Goal: Task Accomplishment & Management: Complete application form

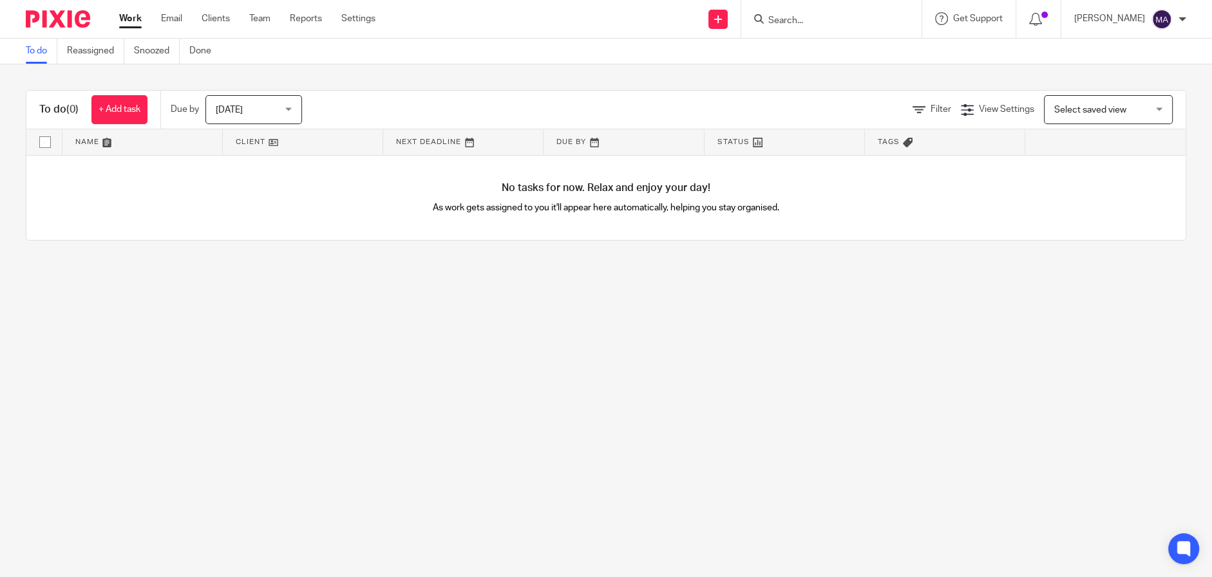
click at [225, 107] on span "Today" at bounding box center [229, 110] width 27 height 9
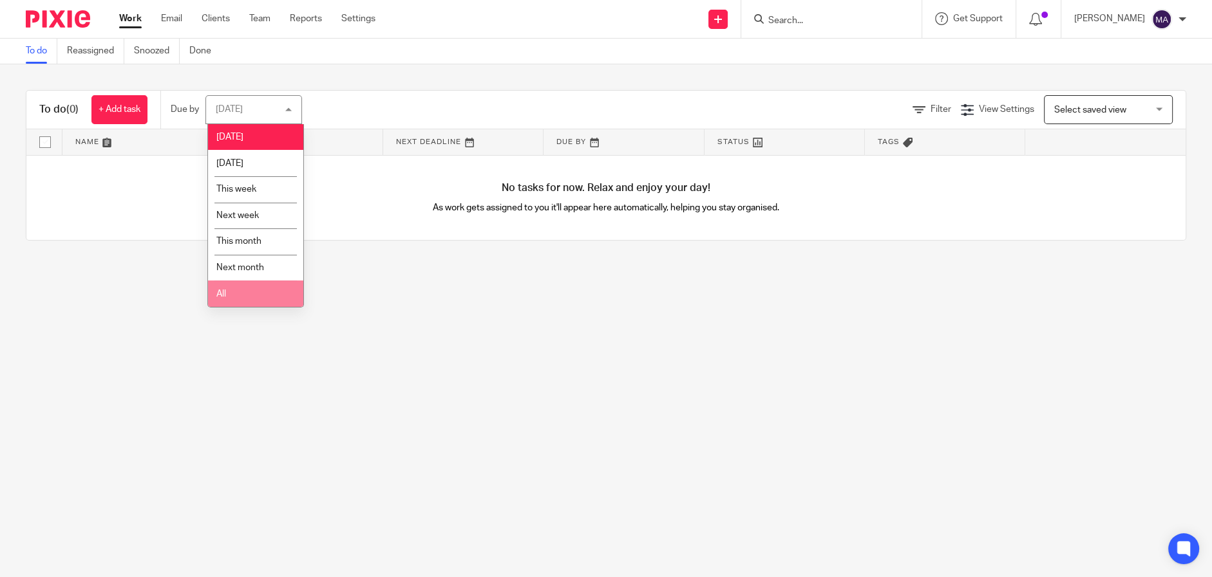
click at [268, 301] on li "All" at bounding box center [255, 294] width 95 height 26
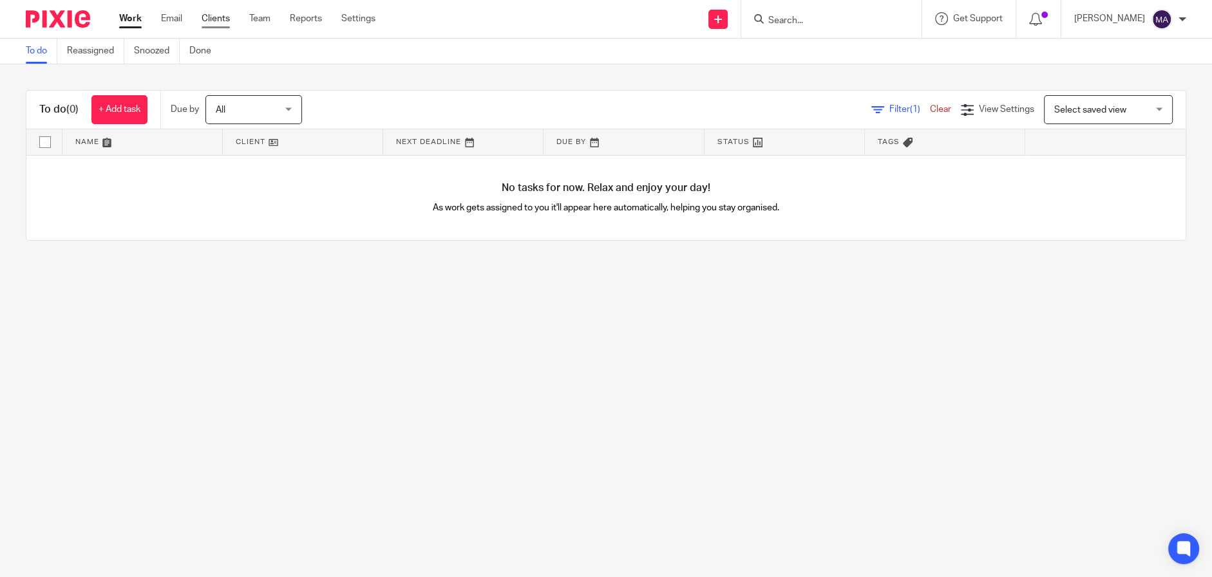
click at [210, 19] on link "Clients" at bounding box center [216, 18] width 28 height 13
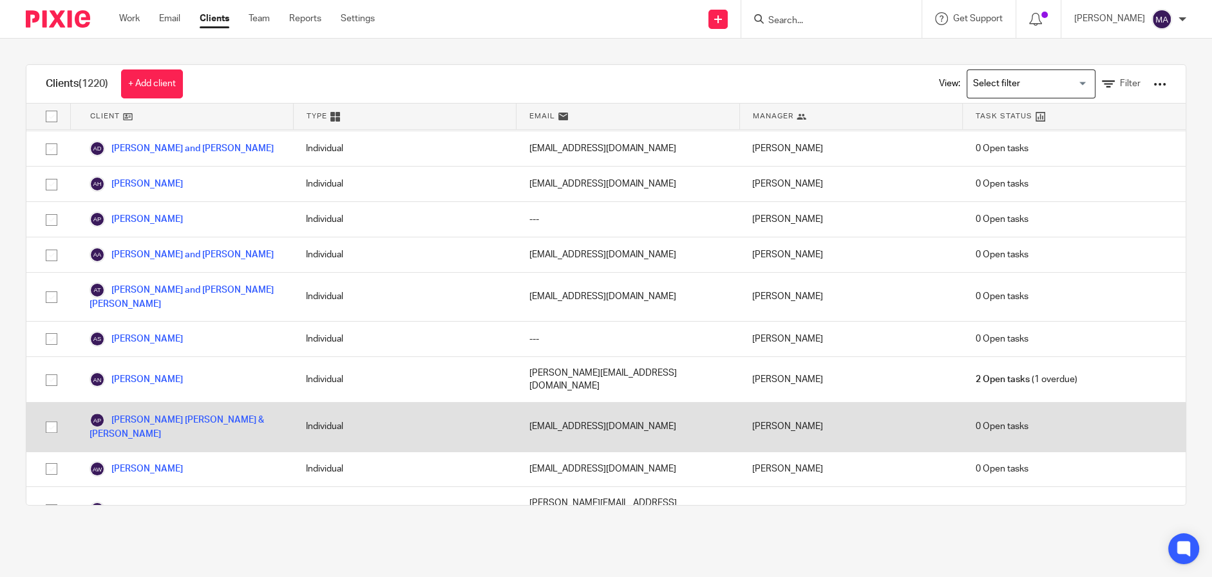
scroll to position [1159, 0]
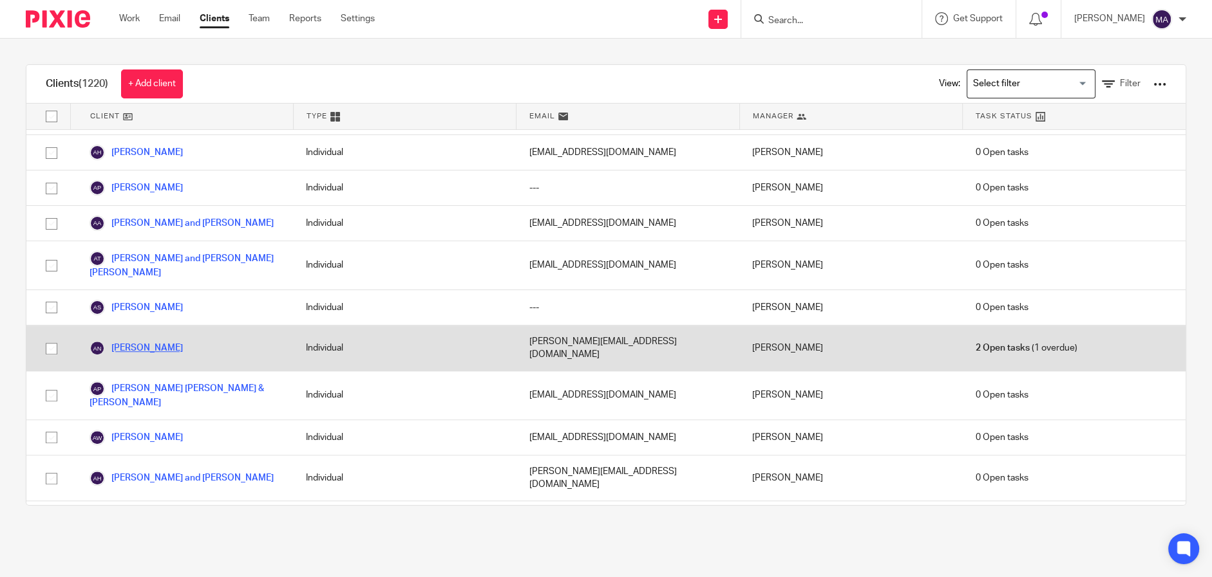
click at [151, 341] on link "[PERSON_NAME]" at bounding box center [135, 348] width 93 height 15
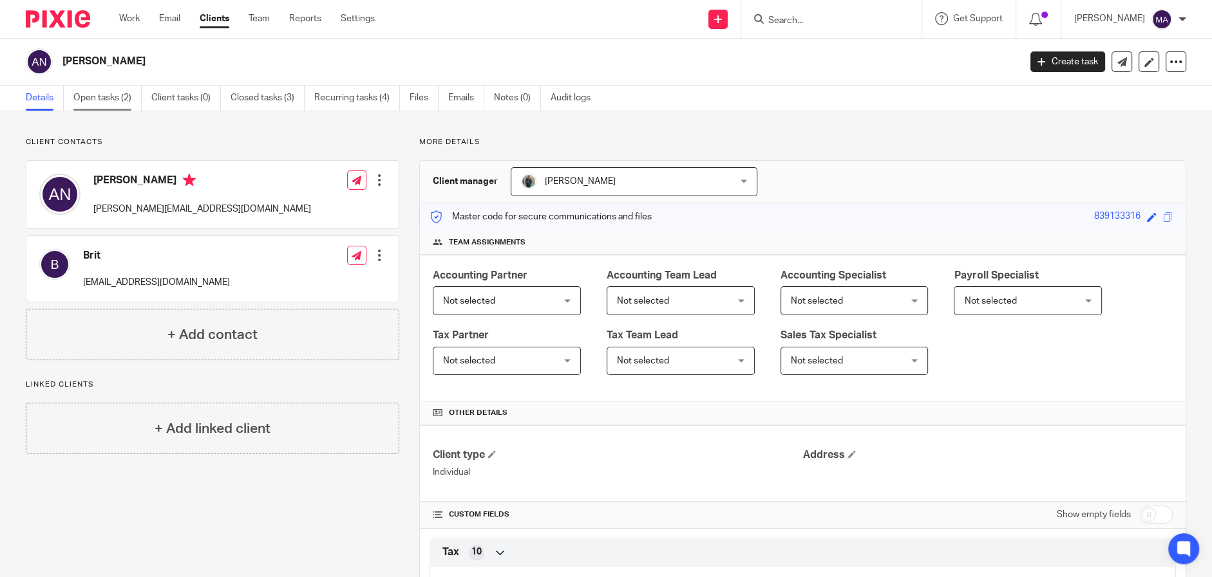
click at [104, 91] on link "Open tasks (2)" at bounding box center [107, 98] width 68 height 25
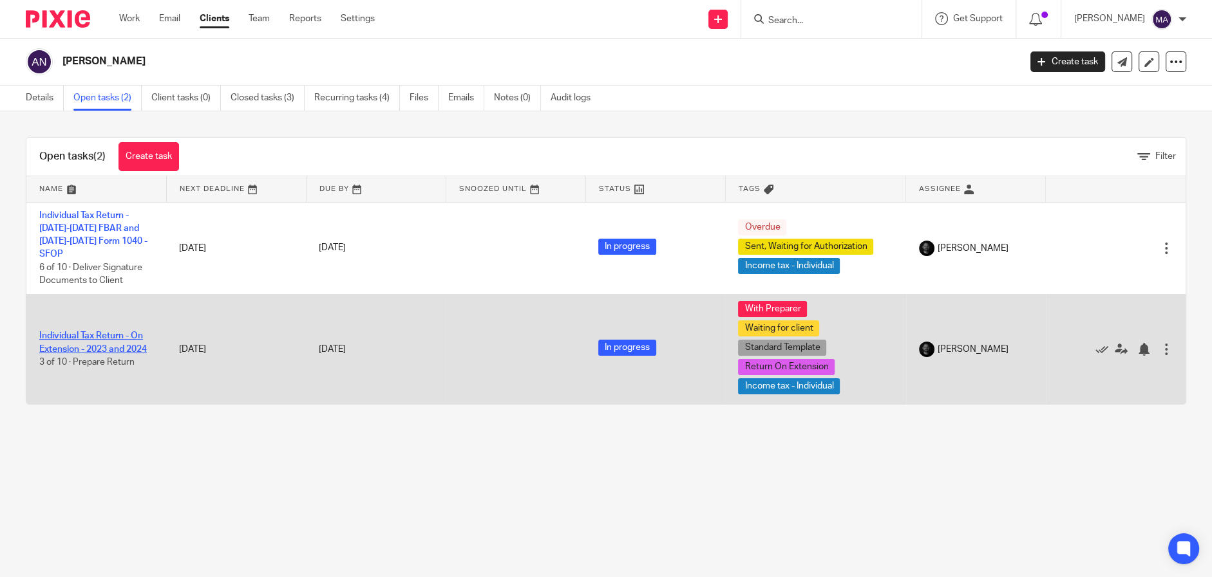
click at [104, 345] on link "Individual Tax Return - On Extension - 2023 and 2024" at bounding box center [93, 343] width 108 height 22
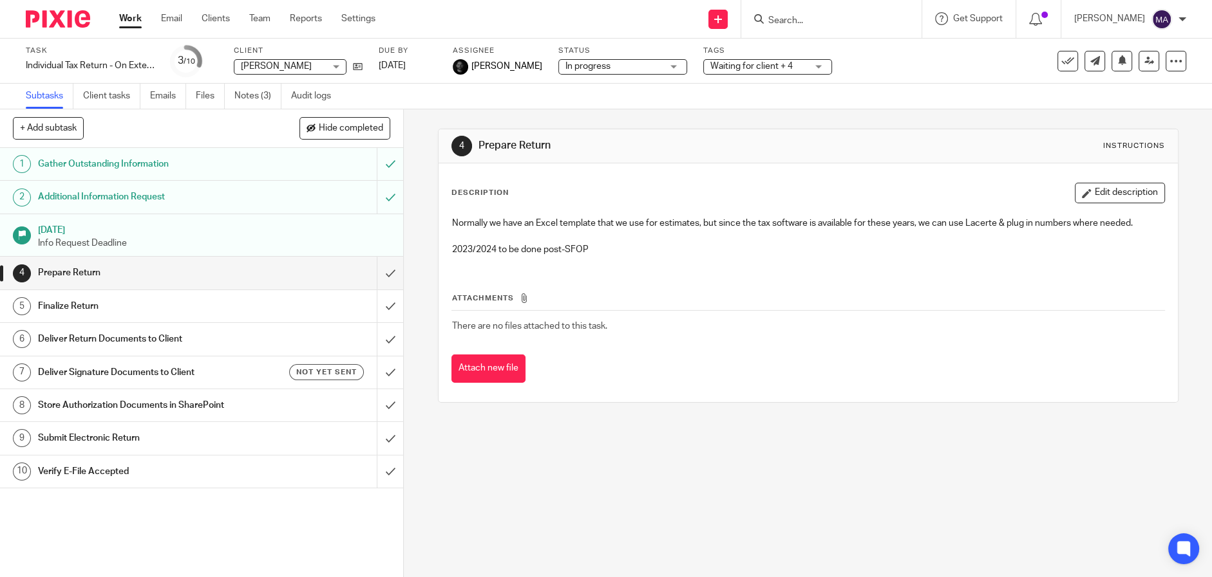
click at [163, 196] on h1 "Additional Information Request" at bounding box center [147, 196] width 218 height 19
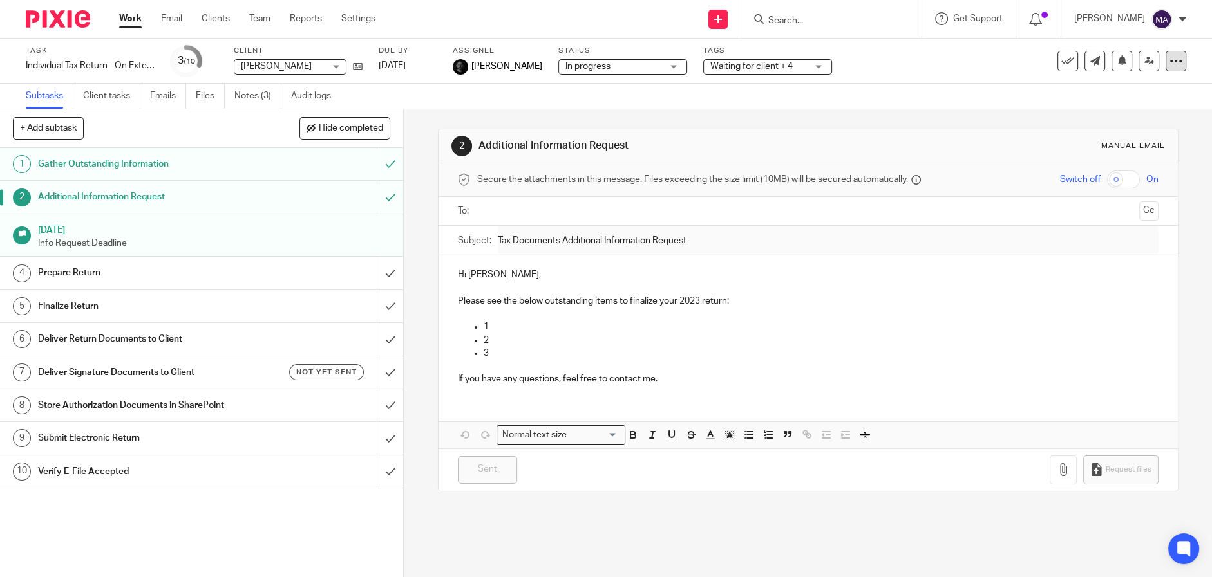
click at [1169, 55] on icon at bounding box center [1175, 61] width 13 height 13
click at [980, 49] on div "Task Individual Tax Return - On Extension - 2023 and 2024 Save Individual Tax R…" at bounding box center [509, 61] width 967 height 31
click at [359, 67] on icon at bounding box center [358, 67] width 10 height 10
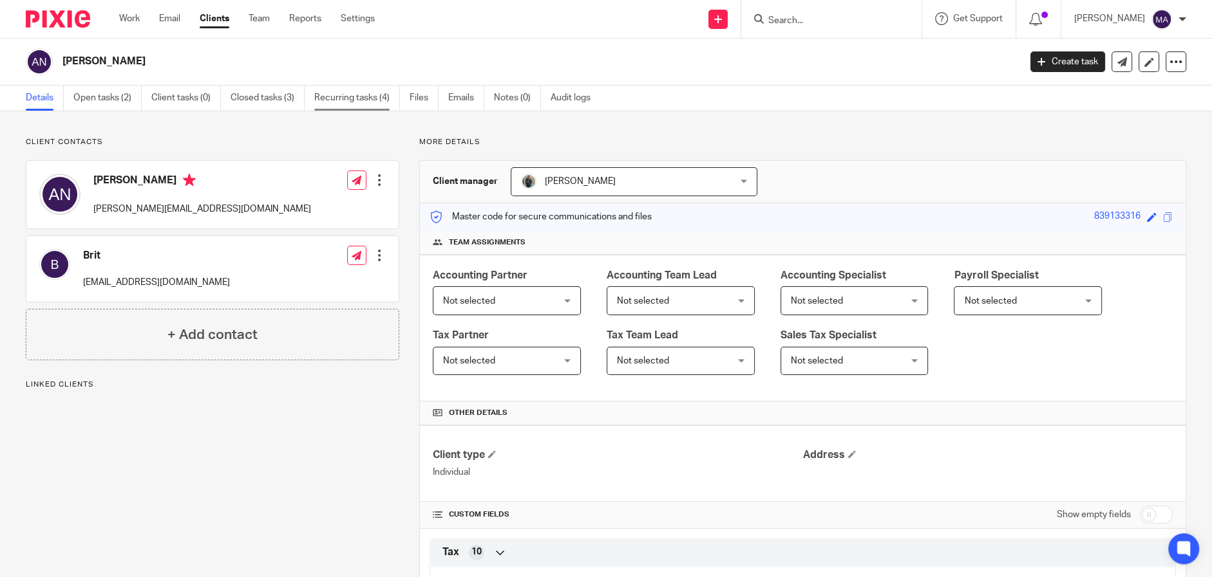
click at [350, 97] on link "Recurring tasks (4)" at bounding box center [357, 98] width 86 height 25
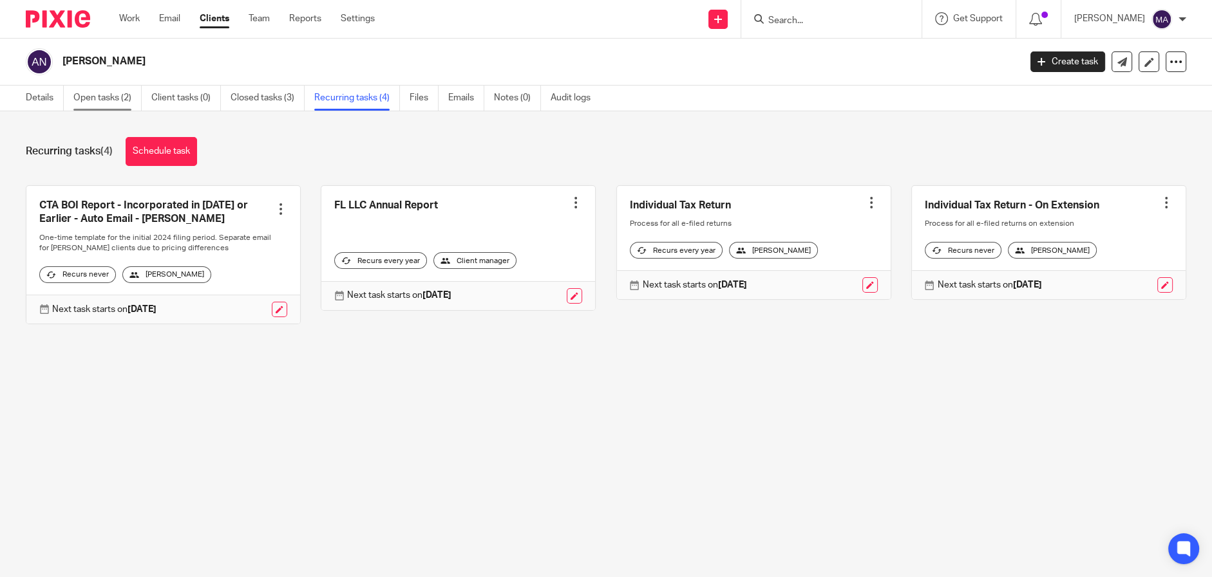
click at [84, 102] on link "Open tasks (2)" at bounding box center [107, 98] width 68 height 25
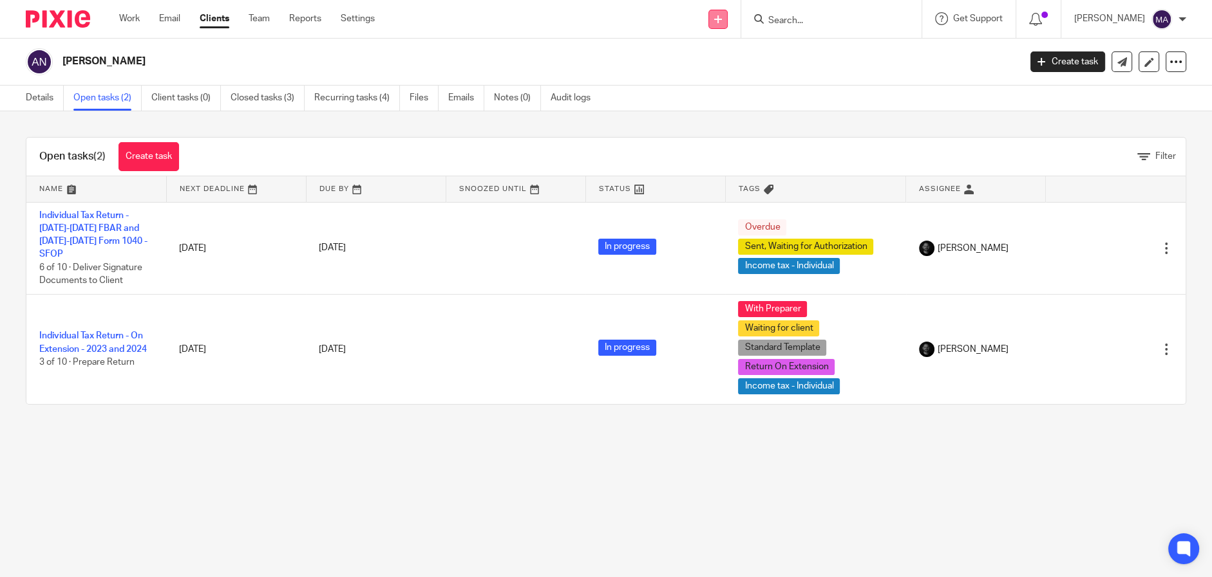
click at [722, 22] on icon at bounding box center [718, 19] width 8 height 8
click at [722, 73] on link "Create task" at bounding box center [725, 79] width 90 height 19
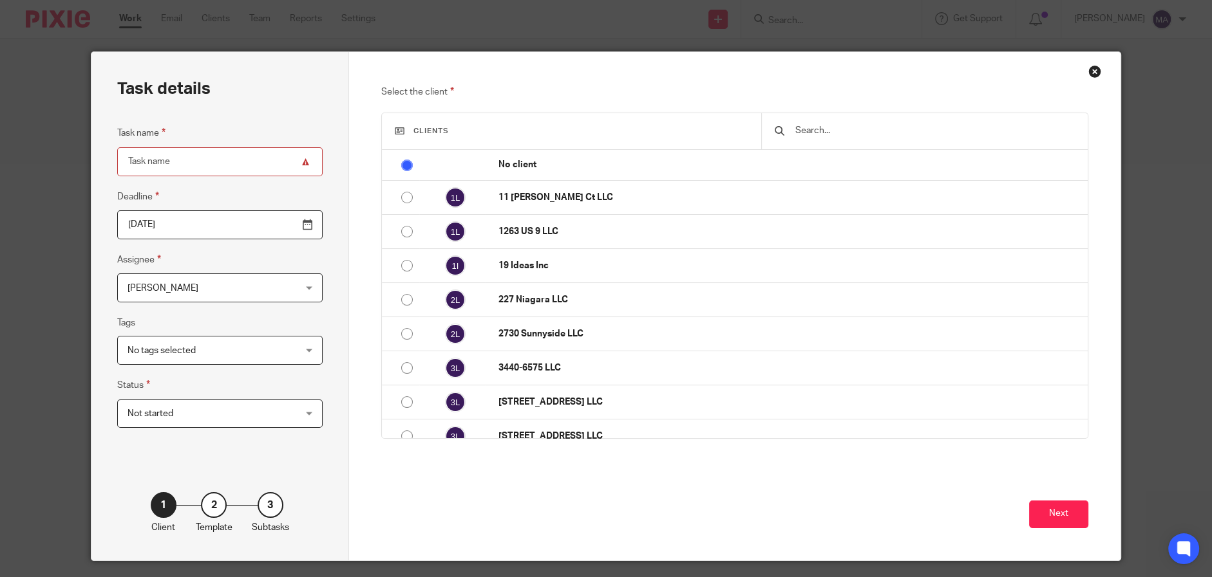
click at [895, 126] on input "text" at bounding box center [934, 131] width 281 height 14
click at [826, 132] on input "text" at bounding box center [934, 131] width 281 height 14
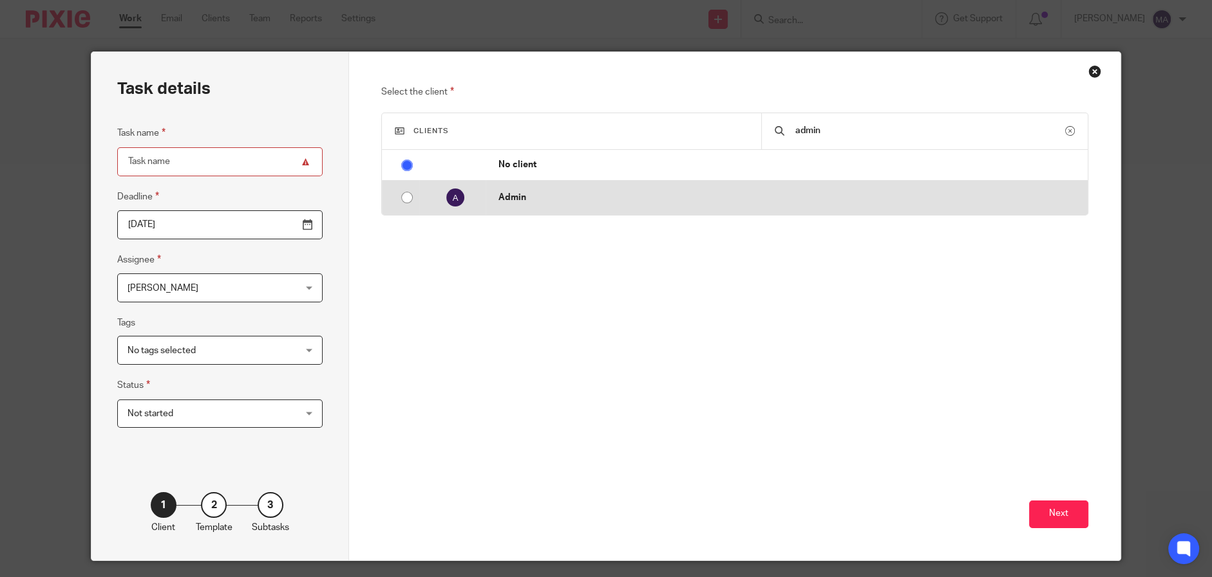
type input "admin"
click at [634, 205] on td "Admin" at bounding box center [786, 198] width 602 height 34
radio input "false"
radio input "true"
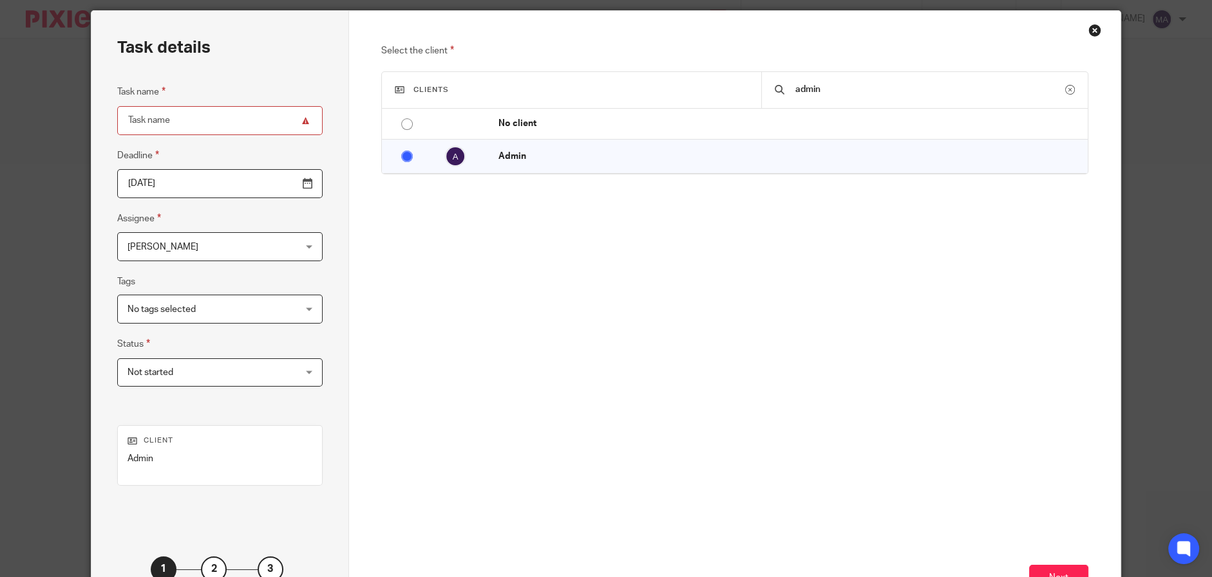
scroll to position [64, 0]
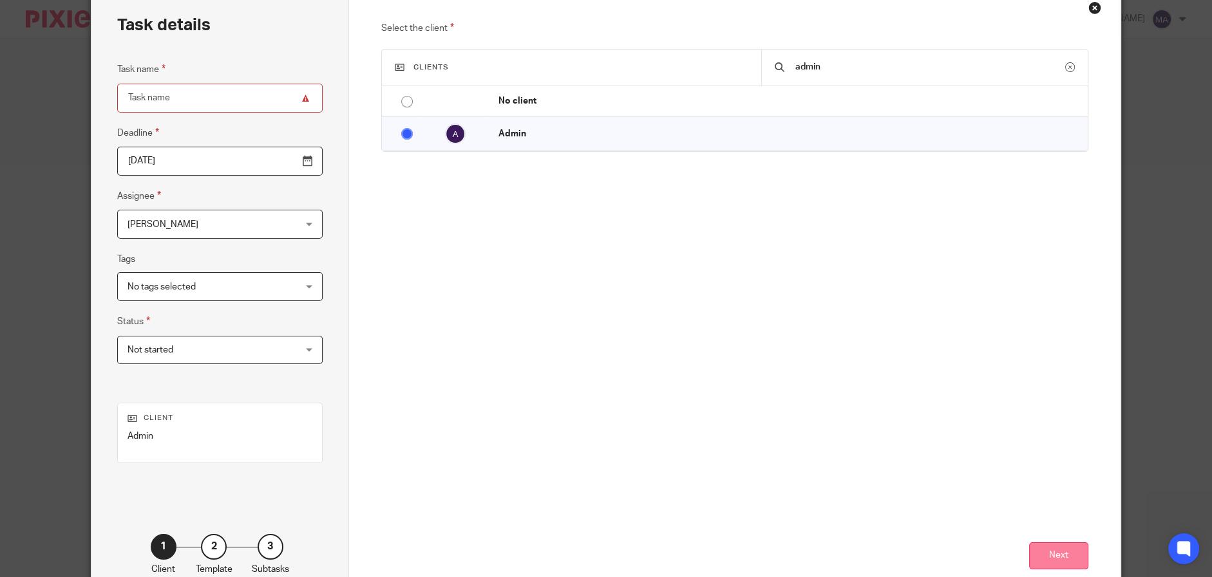
click at [1042, 552] on button "Next" at bounding box center [1058, 557] width 59 height 28
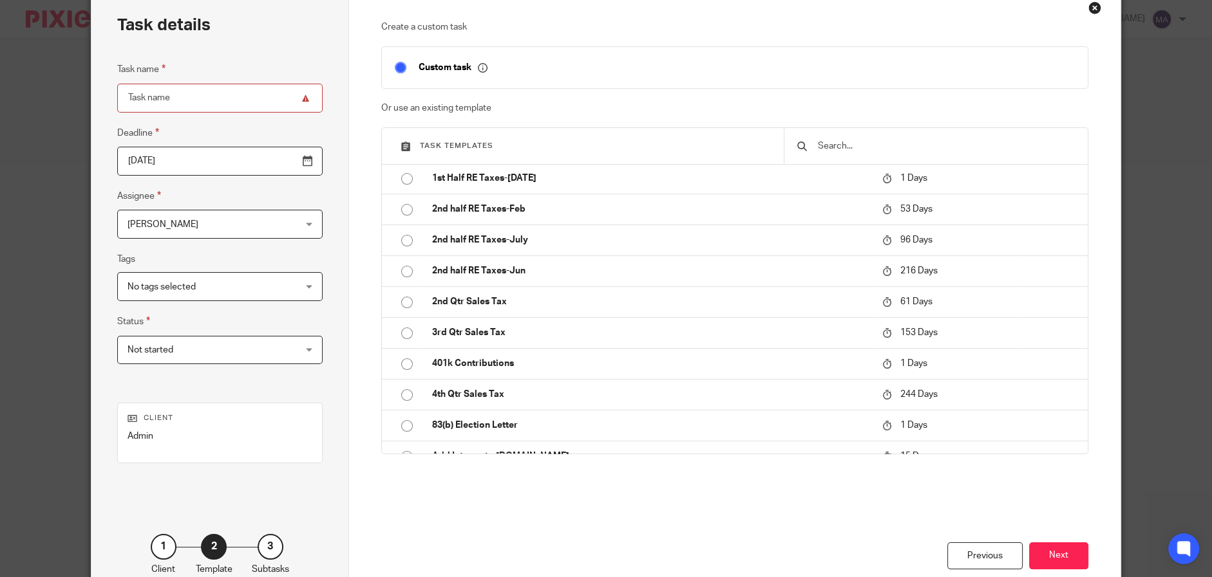
click at [859, 147] on input "text" at bounding box center [945, 146] width 258 height 14
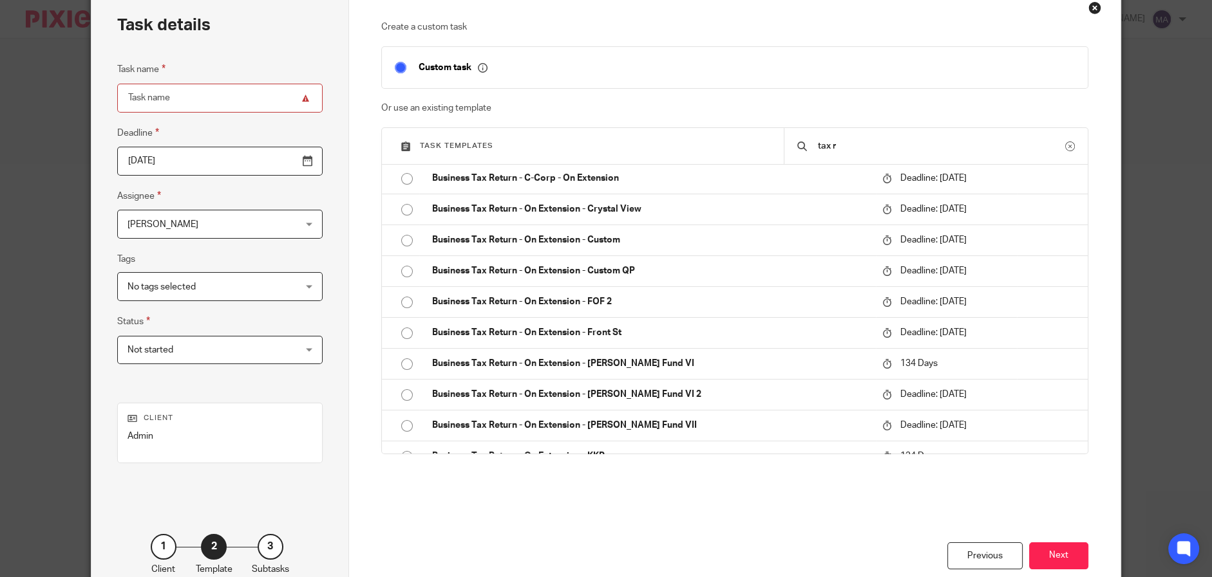
scroll to position [0, 0]
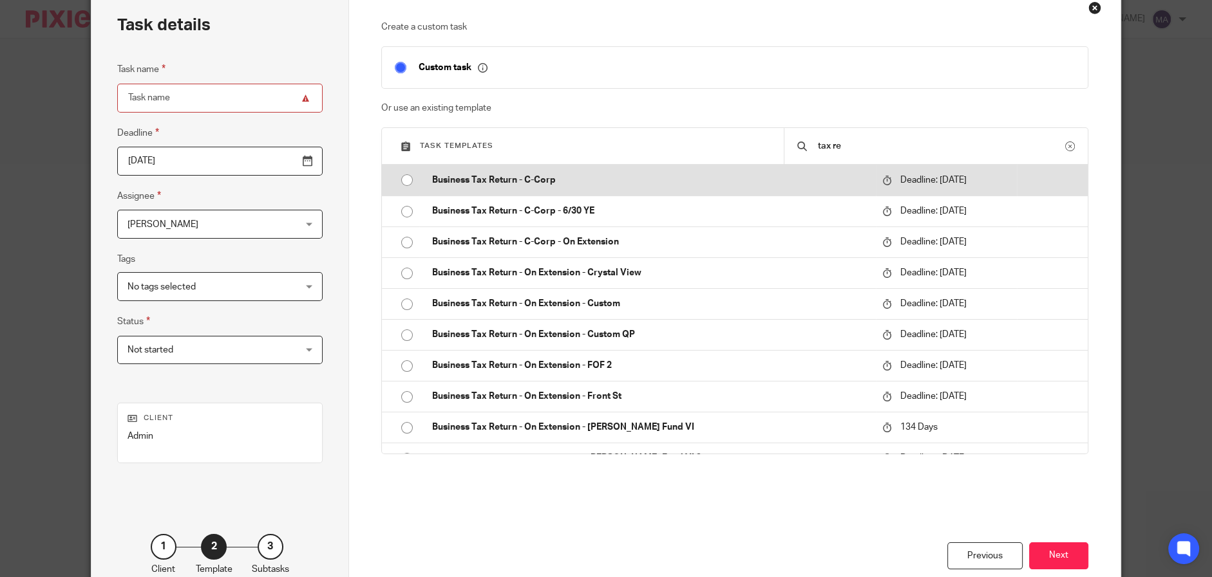
type input "tax re"
click at [552, 171] on td "Business Tax Return - C-Corp" at bounding box center [647, 180] width 456 height 31
type input "[DATE]"
type input "Business Tax Return - C-Corp"
checkbox input "false"
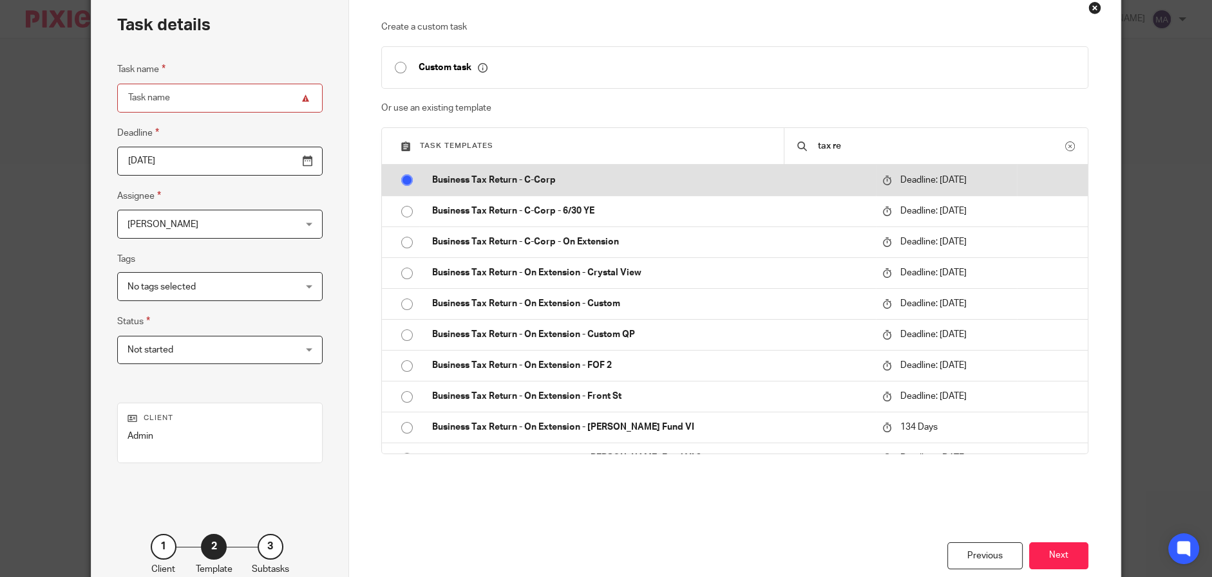
radio input "true"
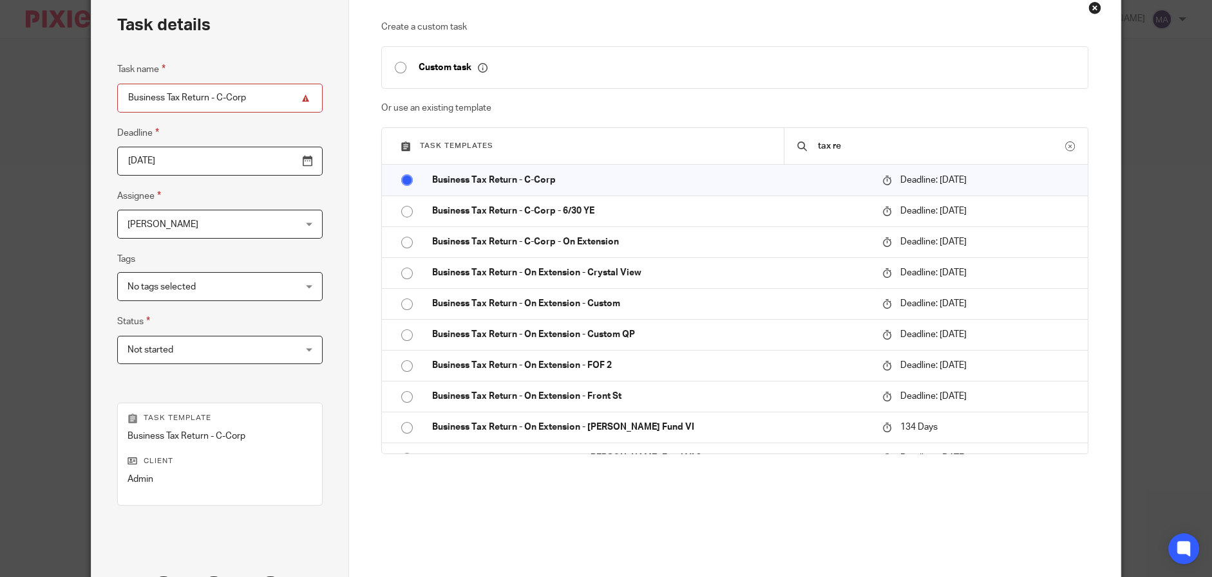
click at [400, 69] on input "checkbox" at bounding box center [400, 67] width 24 height 24
type input "[DATE]"
checkbox input "true"
radio input "false"
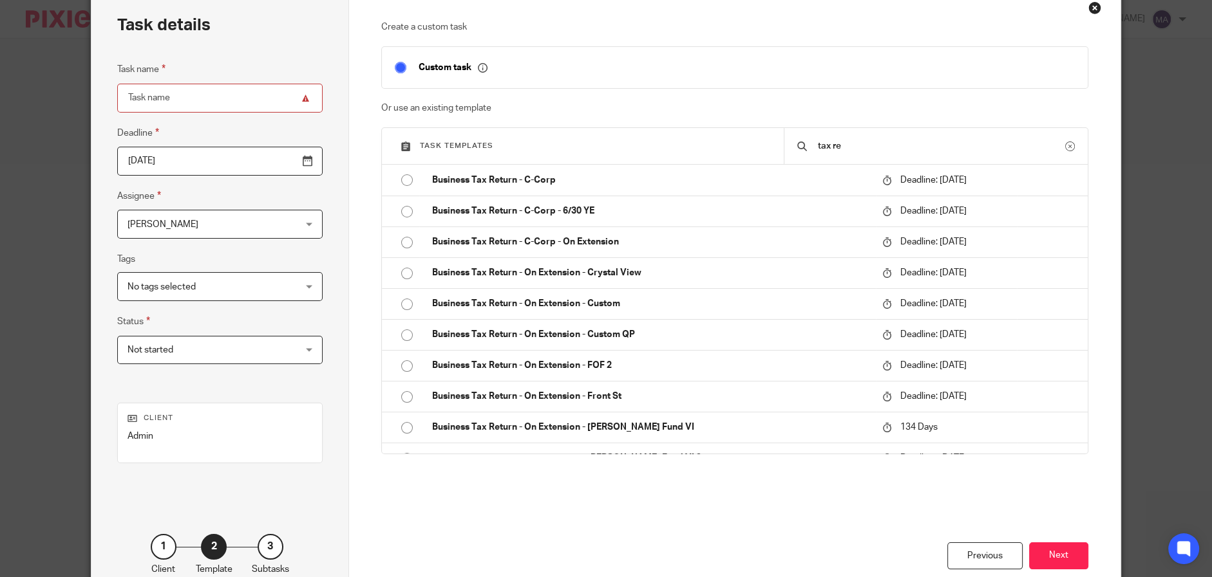
click at [190, 92] on input "Task name" at bounding box center [219, 98] width 205 height 29
click at [279, 160] on input "[DATE]" at bounding box center [219, 161] width 205 height 29
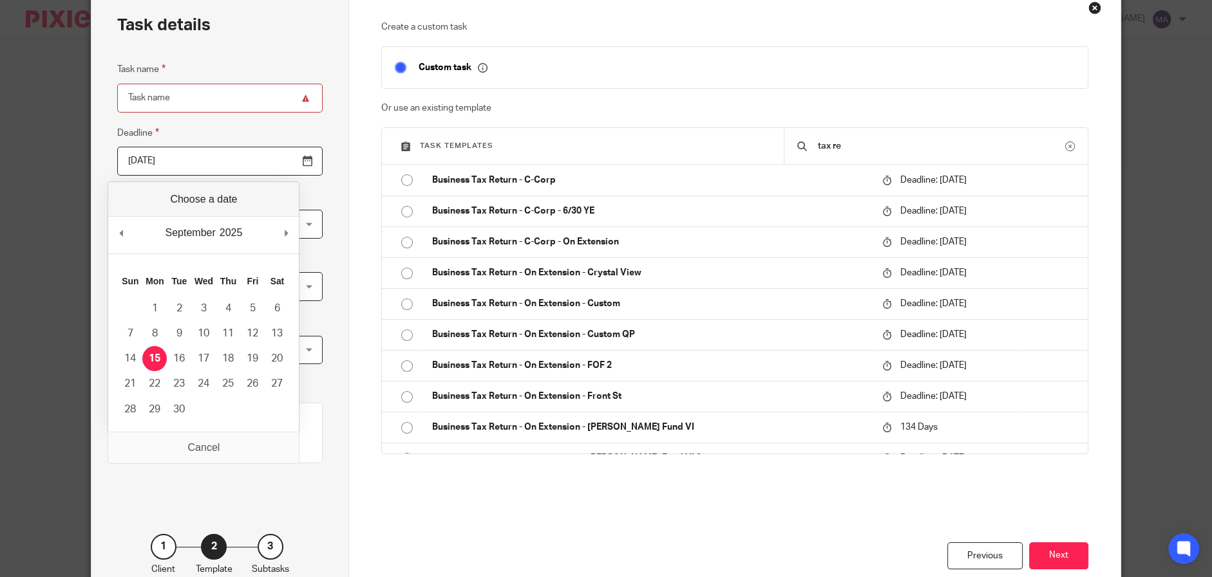
click at [283, 165] on input "[DATE]" at bounding box center [219, 161] width 205 height 29
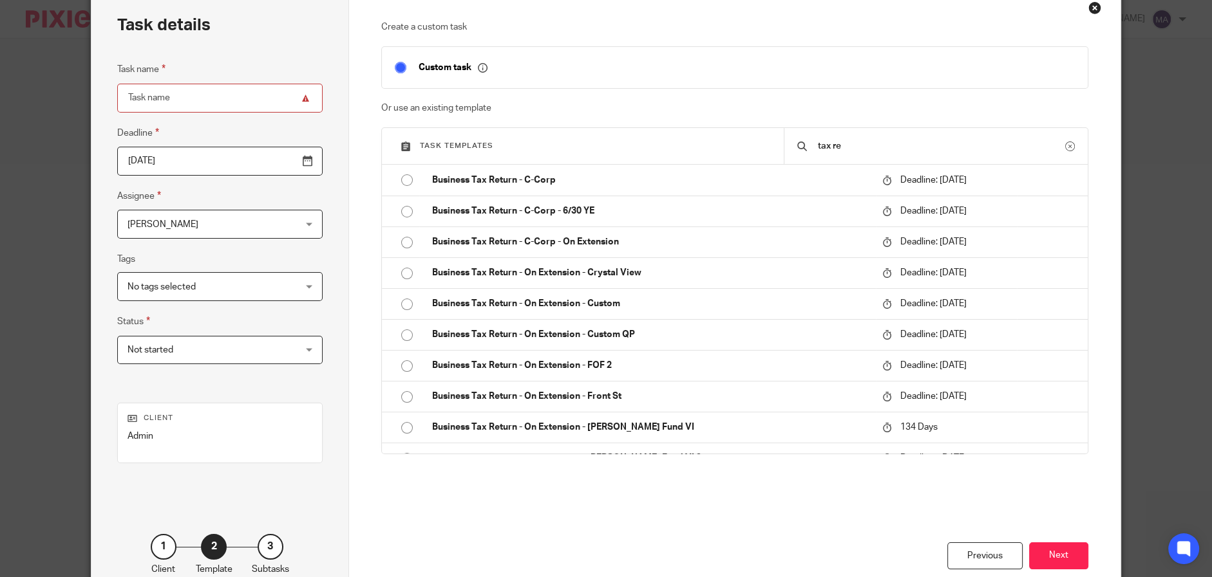
click at [294, 137] on fieldset "Deadline [DATE]" at bounding box center [219, 151] width 205 height 50
click at [274, 289] on div "No tags selected" at bounding box center [219, 286] width 205 height 29
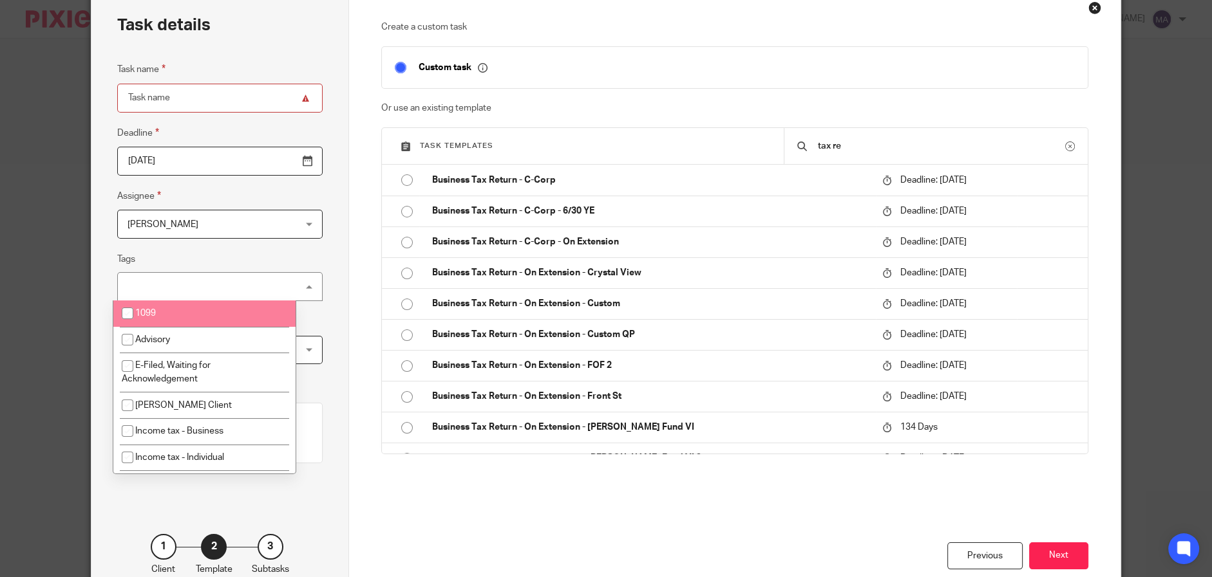
click at [241, 254] on fieldset "Tags No tags selected 1099 Advisory E-Filed, Waiting for Acknowledgement [PERSO…" at bounding box center [219, 277] width 205 height 50
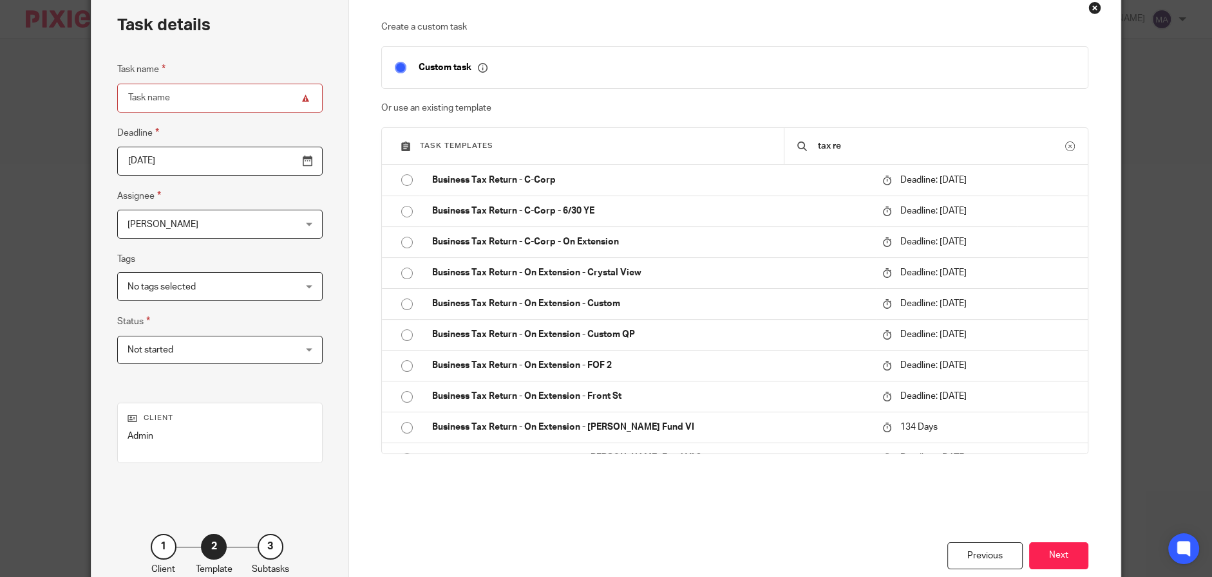
click at [205, 350] on span "Not started" at bounding box center [204, 350] width 155 height 27
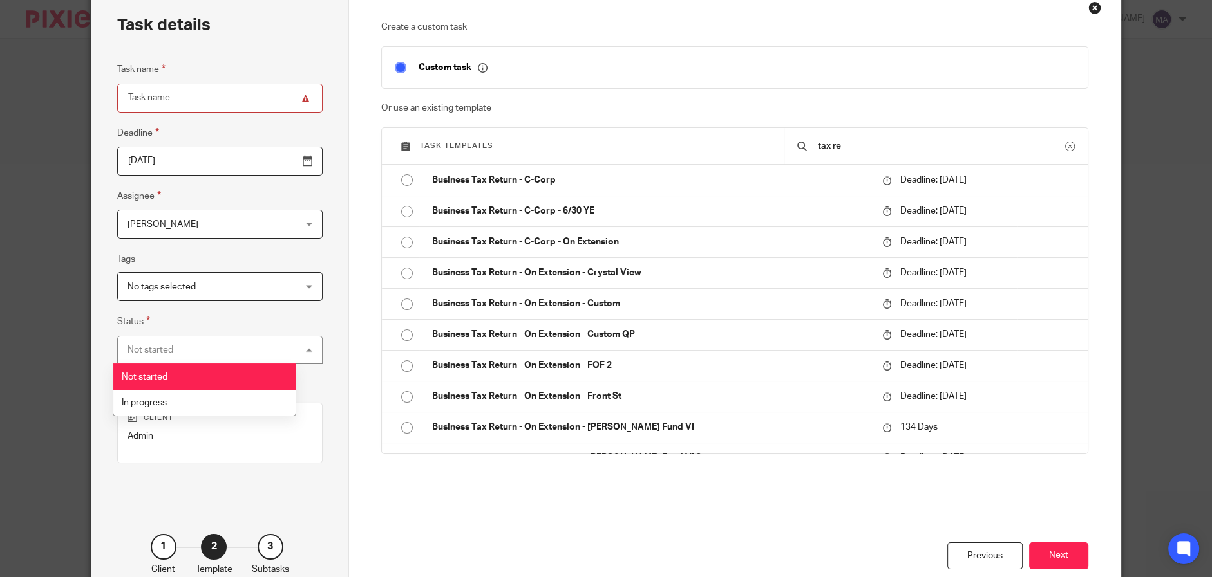
click at [212, 350] on div "Not started Not started" at bounding box center [219, 350] width 205 height 29
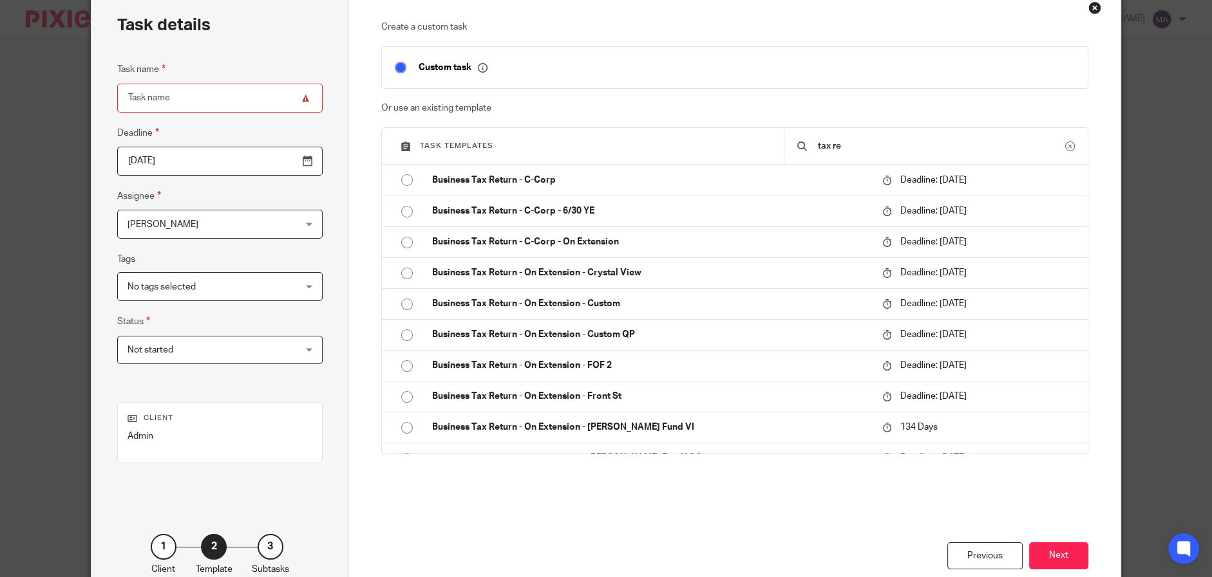
click at [267, 320] on fieldset "Status Not started Not started Not started In progress 1" at bounding box center [219, 339] width 205 height 50
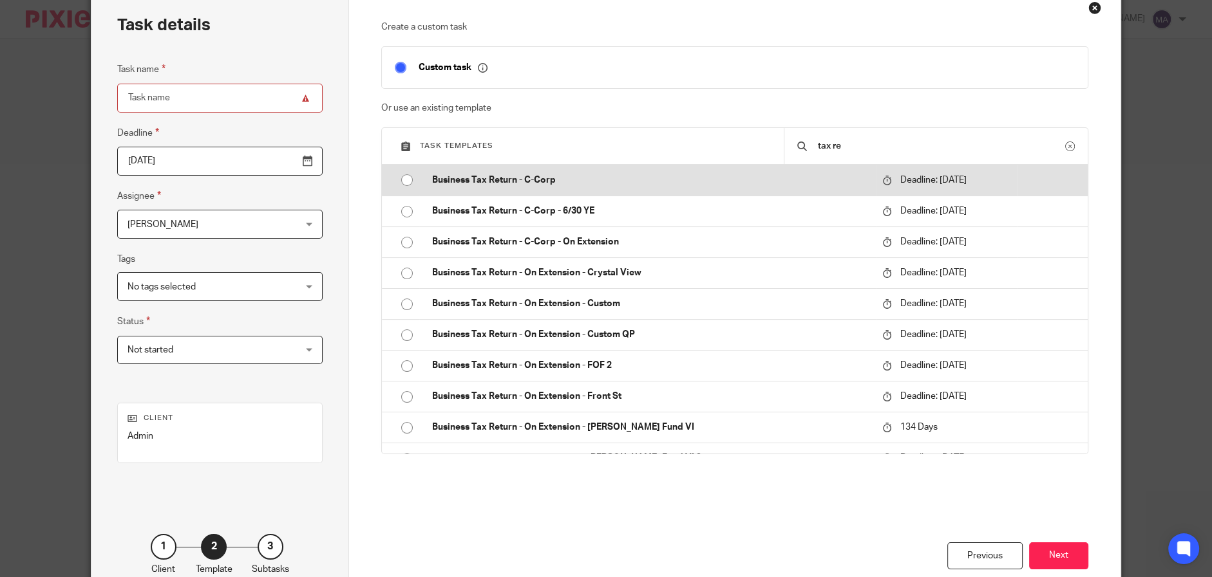
click at [490, 178] on p "Business Tax Return - C-Corp" at bounding box center [650, 180] width 437 height 13
type input "[DATE]"
type input "Business Tax Return - C-Corp"
checkbox input "false"
radio input "true"
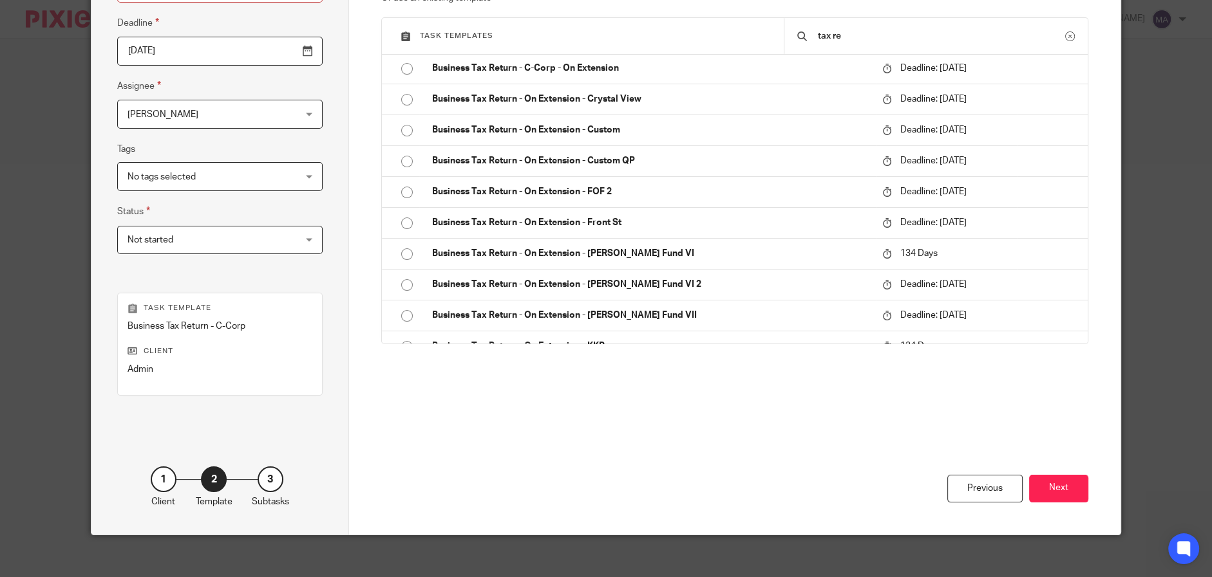
scroll to position [183, 0]
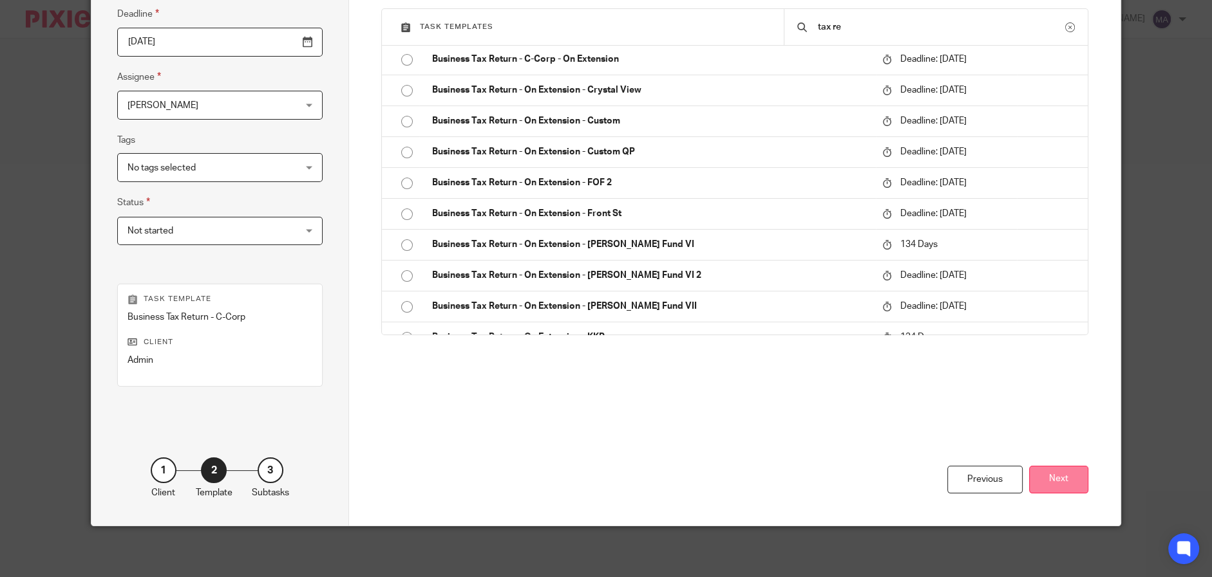
click at [1056, 487] on button "Next" at bounding box center [1058, 480] width 59 height 28
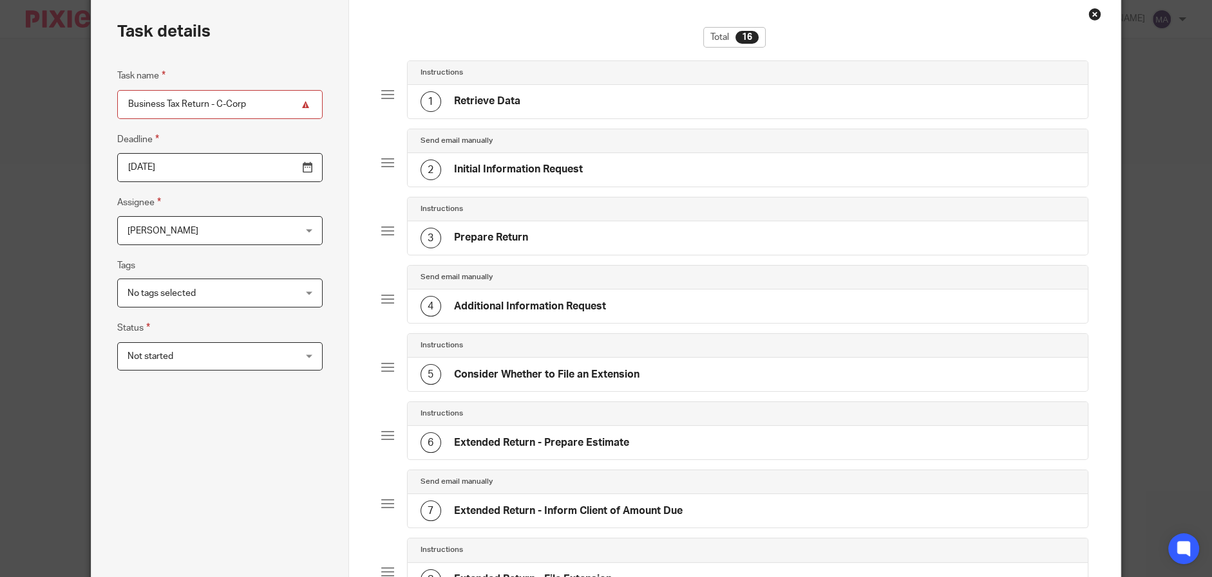
scroll to position [64, 0]
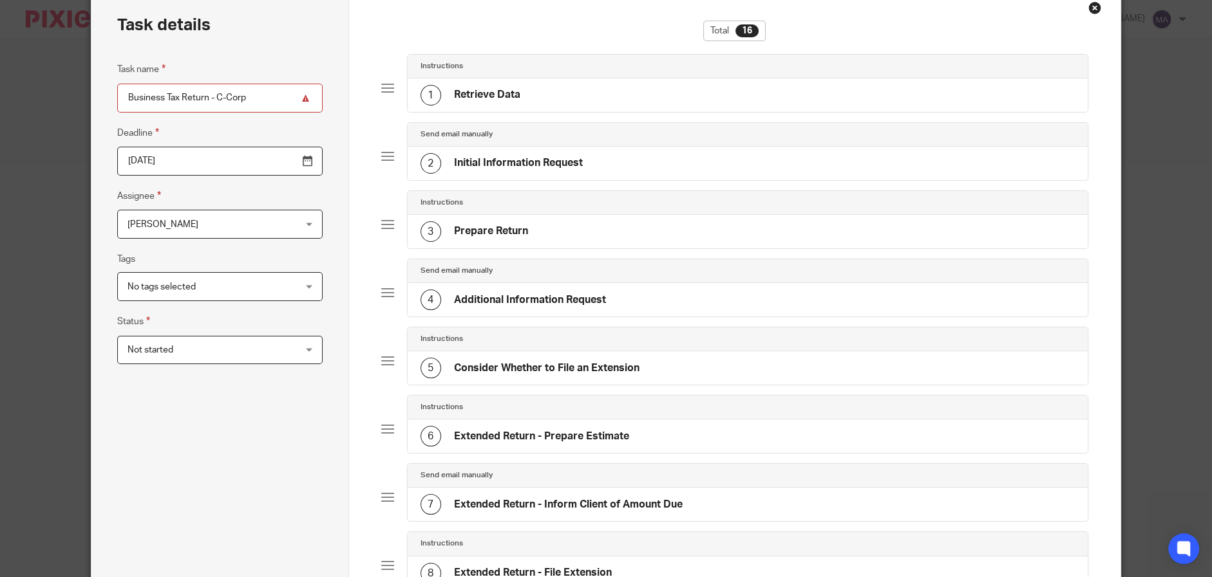
click at [508, 93] on h4 "Retrieve Data" at bounding box center [487, 95] width 66 height 14
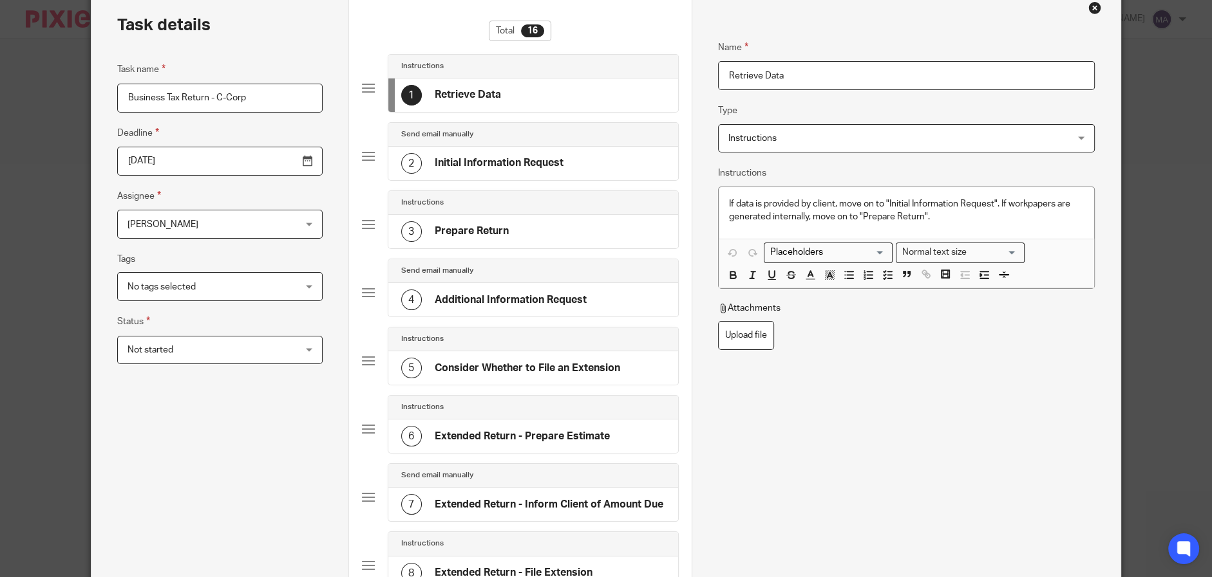
click at [413, 21] on div "Total 16" at bounding box center [520, 37] width 317 height 33
click at [442, 26] on div "Total 16" at bounding box center [520, 37] width 317 height 33
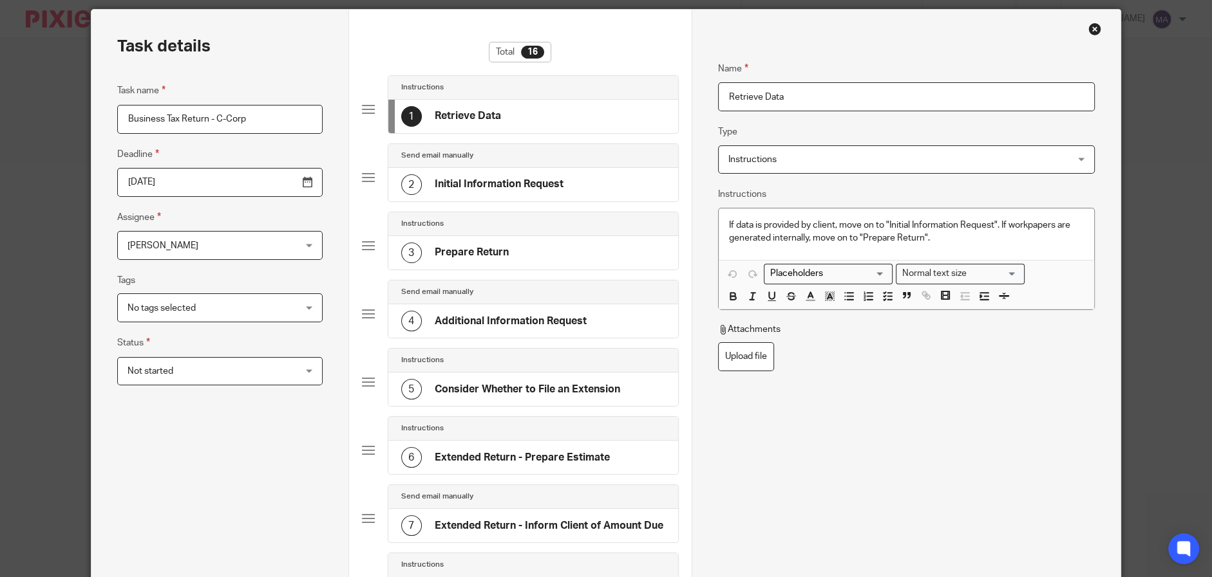
scroll to position [0, 0]
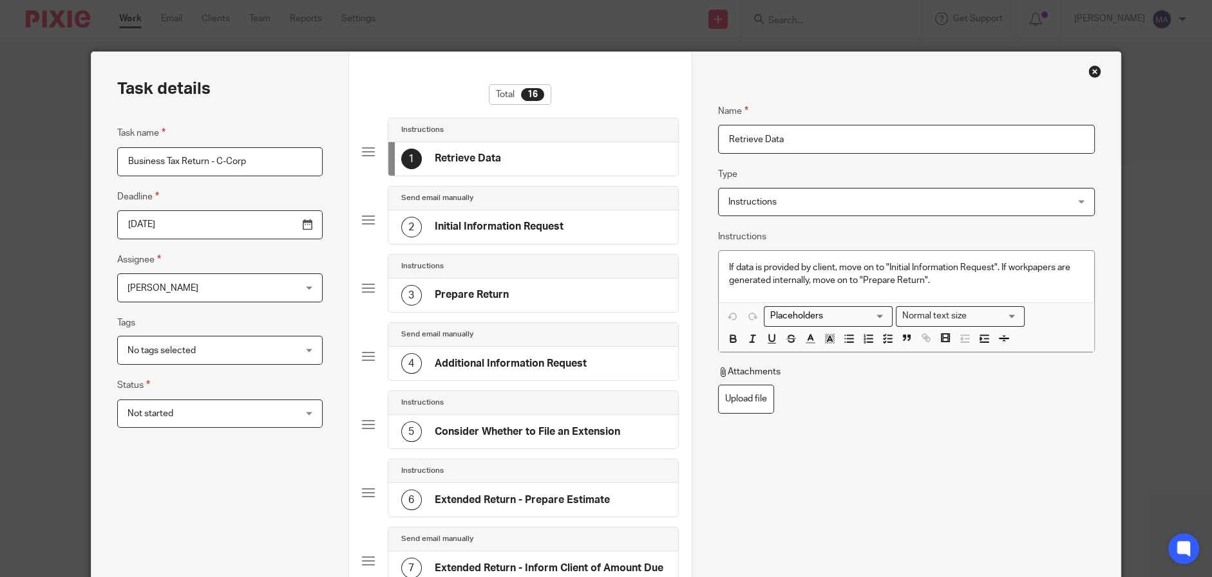
click at [1090, 73] on div "Close this dialog window" at bounding box center [1094, 71] width 13 height 13
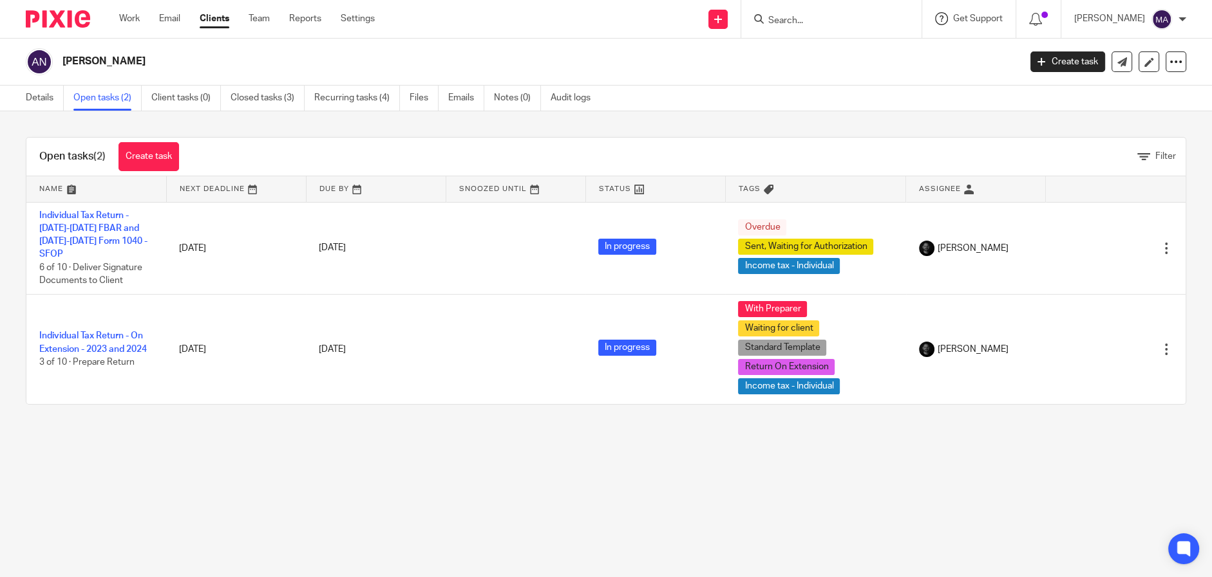
click at [991, 12] on div "Get Support" at bounding box center [969, 18] width 68 height 13
click at [962, 98] on span "Access the academy" at bounding box center [955, 102] width 109 height 14
